Goal: Find specific page/section: Find specific page/section

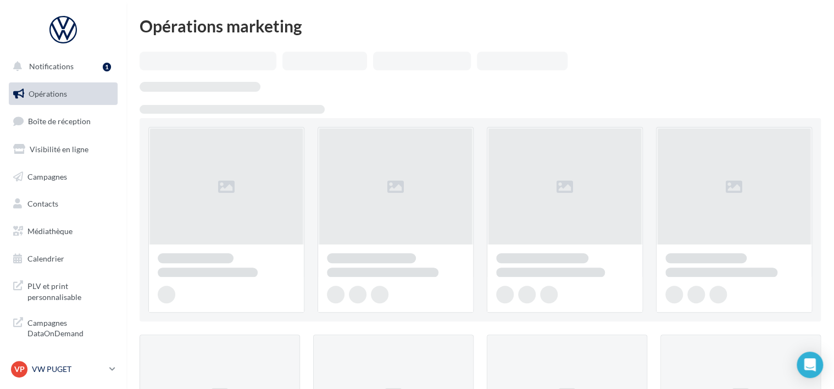
click at [83, 363] on div "VP VW PUGET vw-pug-ver" at bounding box center [58, 369] width 94 height 16
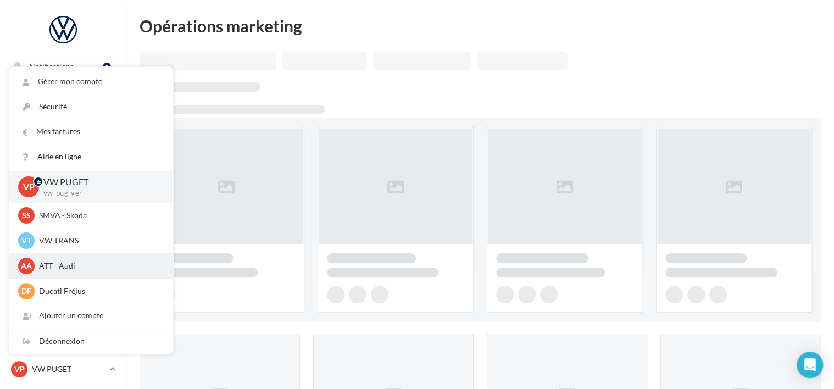
click at [29, 264] on span "AA" at bounding box center [26, 265] width 11 height 11
click at [37, 268] on div "AA ATT - Audi audi-frej-ver" at bounding box center [91, 266] width 146 height 16
drag, startPoint x: 37, startPoint y: 268, endPoint x: 23, endPoint y: 265, distance: 14.7
click at [23, 264] on span "AA" at bounding box center [26, 265] width 11 height 11
click at [87, 268] on p "ATT - Audi" at bounding box center [99, 265] width 121 height 11
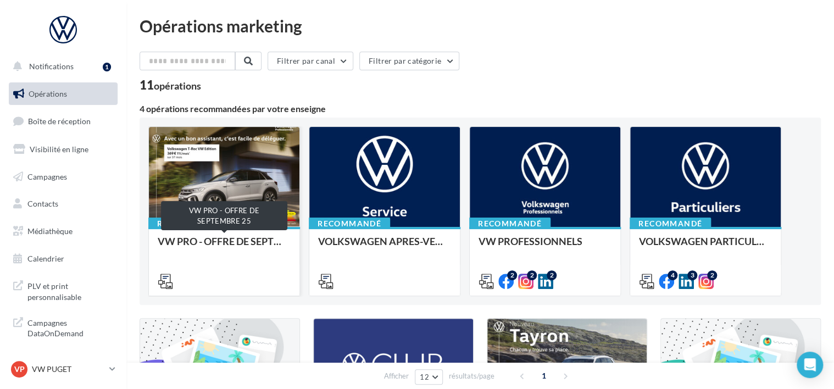
click at [219, 250] on div "VW PRO - OFFRE DE SEPTEMBRE 25" at bounding box center [224, 247] width 133 height 22
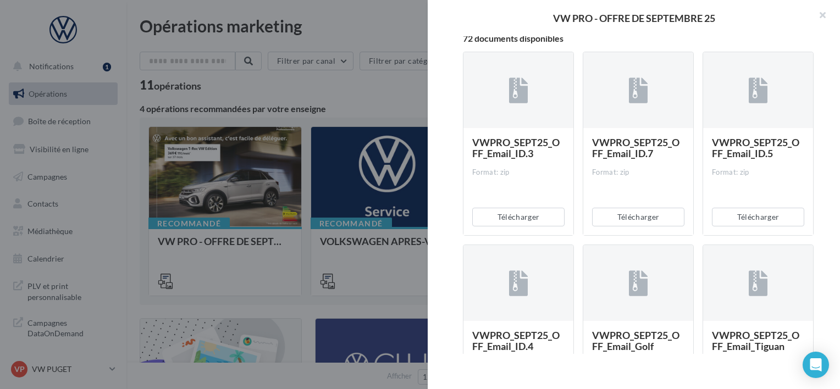
scroll to position [330, 0]
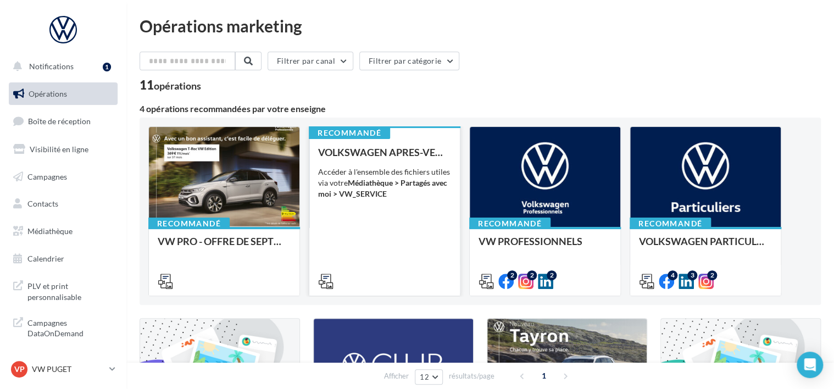
click at [422, 211] on div "VOLKSWAGEN APRES-VENTE Accéder à l'ensemble des fichiers utiles via votre Média…" at bounding box center [384, 216] width 133 height 139
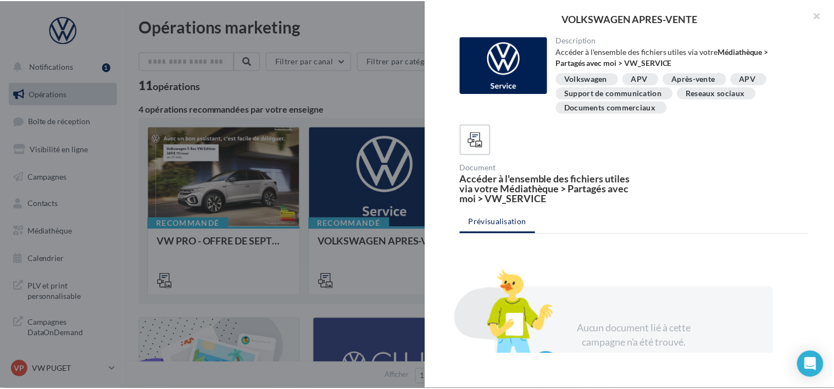
scroll to position [74, 0]
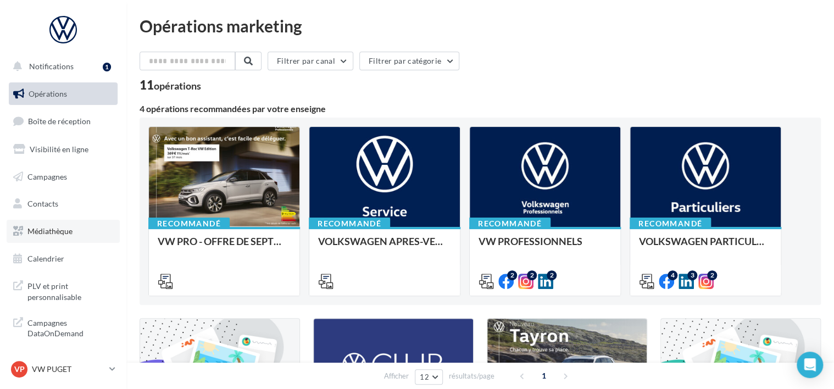
click at [87, 234] on link "Médiathèque" at bounding box center [63, 231] width 113 height 23
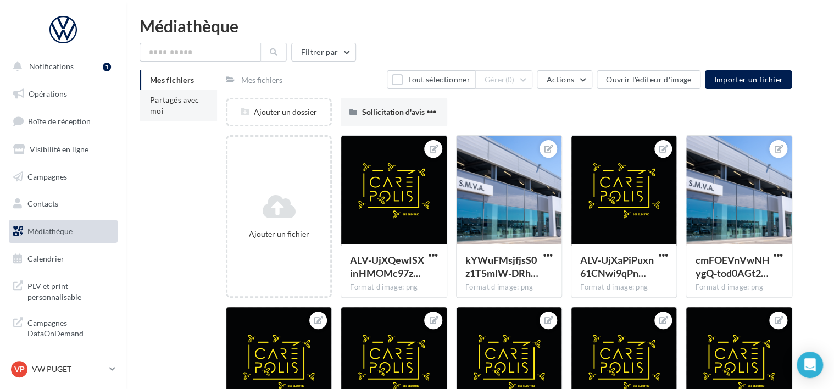
click at [176, 117] on li "Partagés avec moi" at bounding box center [178, 105] width 77 height 31
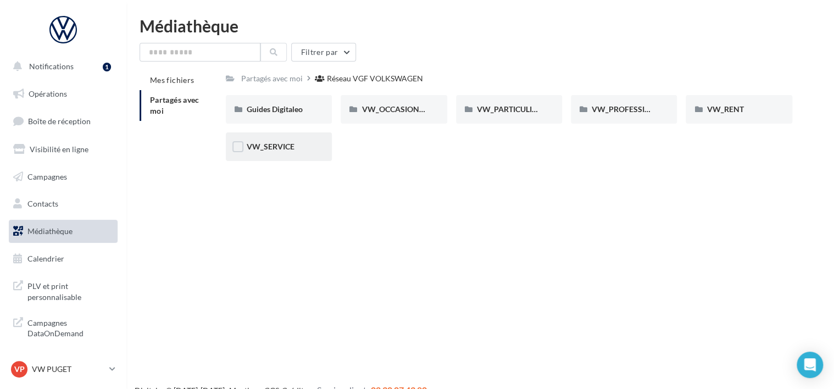
click at [295, 144] on div "VW_SERVICE" at bounding box center [279, 146] width 64 height 11
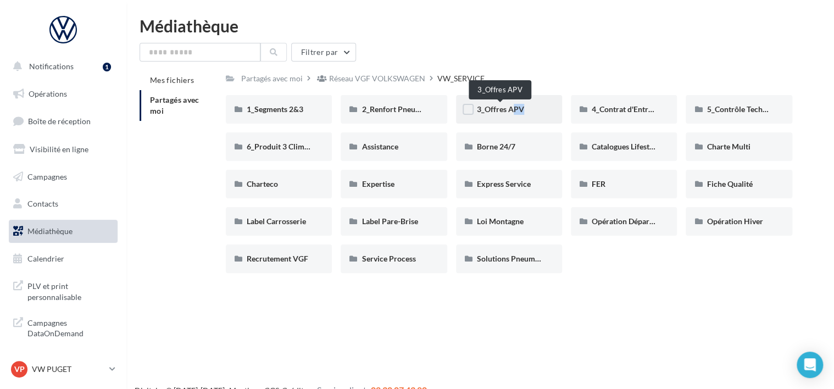
click at [506, 113] on span "3_Offres APV" at bounding box center [500, 108] width 47 height 9
